Goal: Information Seeking & Learning: Learn about a topic

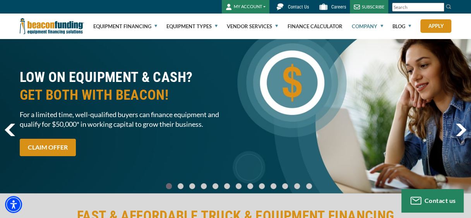
click at [380, 27] on link "Company" at bounding box center [367, 26] width 31 height 25
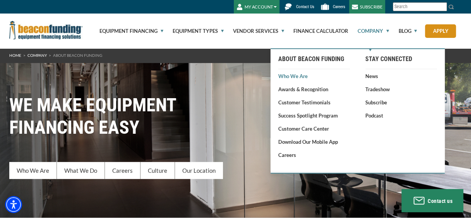
click at [294, 75] on link "Who We Are" at bounding box center [314, 76] width 72 height 8
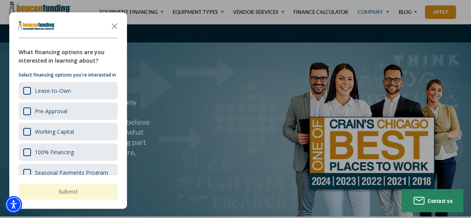
scroll to position [704, 0]
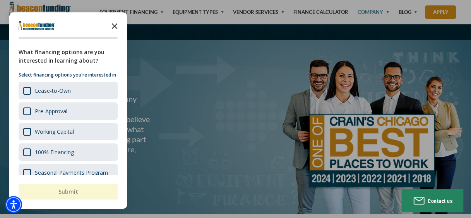
click at [112, 25] on icon "Close the survey" at bounding box center [114, 25] width 15 height 15
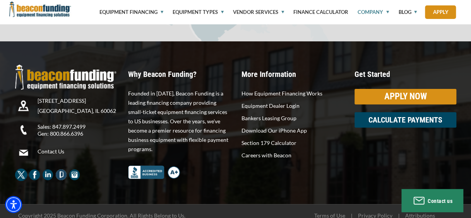
scroll to position [1503, 0]
